Goal: Transaction & Acquisition: Register for event/course

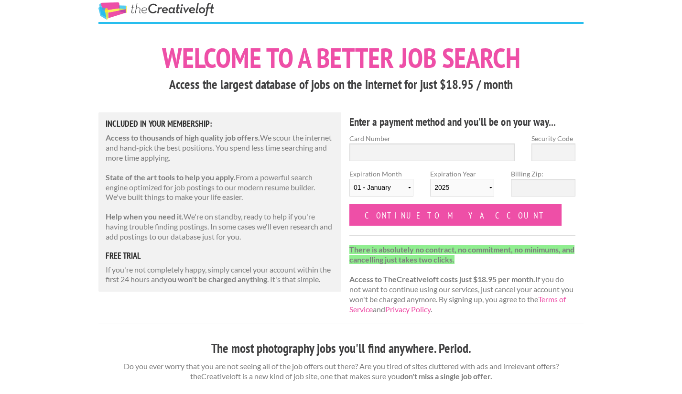
scroll to position [15, 0]
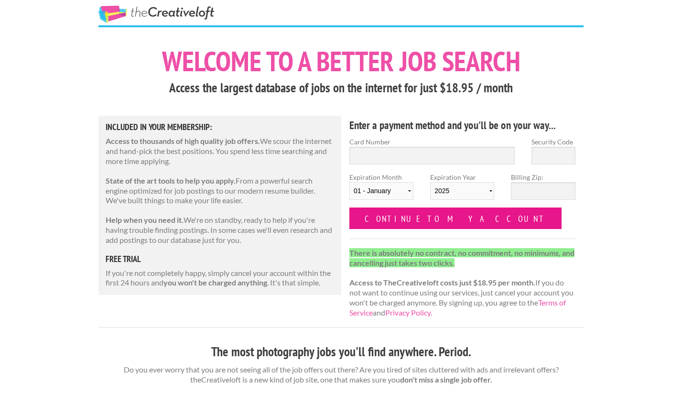
click at [407, 223] on input "Continue to my account" at bounding box center [455, 218] width 212 height 22
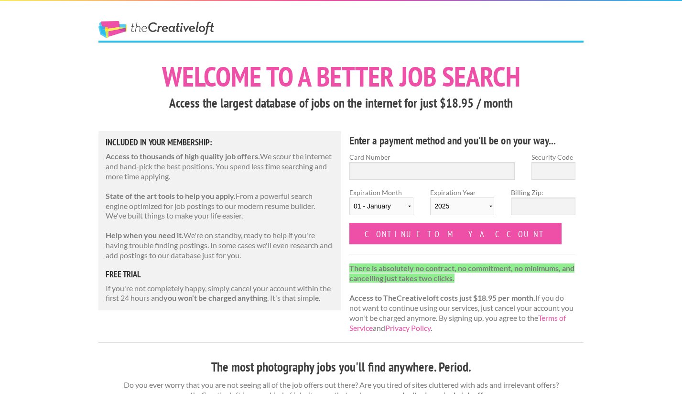
scroll to position [15, 0]
